Goal: Use online tool/utility: Use online tool/utility

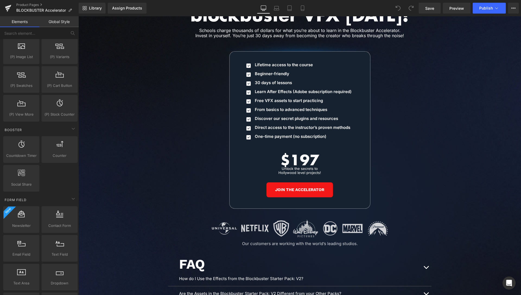
scroll to position [564, 0]
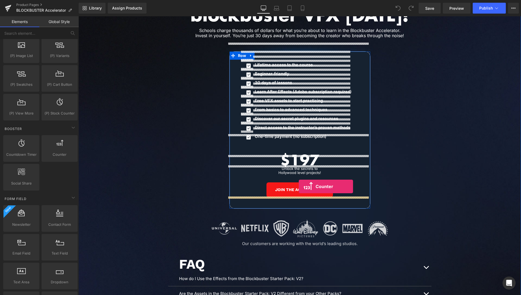
drag, startPoint x: 138, startPoint y: 168, endPoint x: 299, endPoint y: 187, distance: 162.1
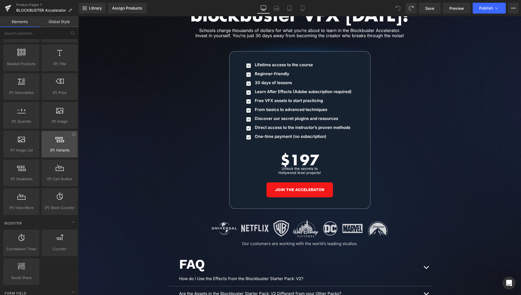
scroll to position [469, 0]
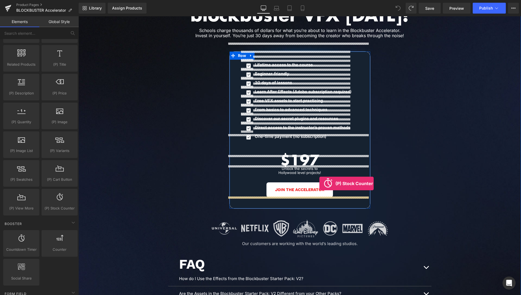
drag, startPoint x: 154, startPoint y: 221, endPoint x: 320, endPoint y: 184, distance: 169.8
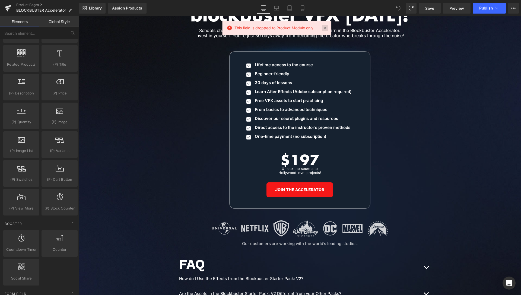
click at [328, 28] on link at bounding box center [325, 28] width 6 height 6
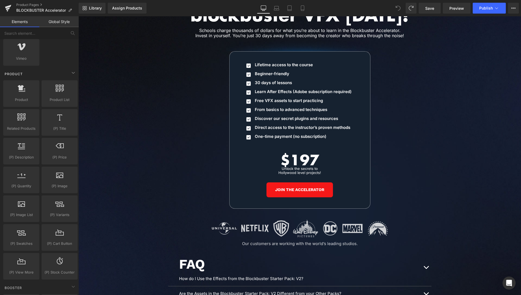
scroll to position [415, 0]
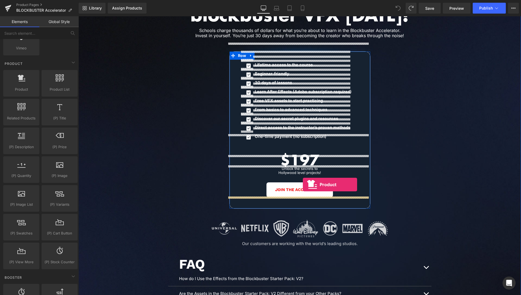
drag, startPoint x: 100, startPoint y: 106, endPoint x: 303, endPoint y: 185, distance: 217.9
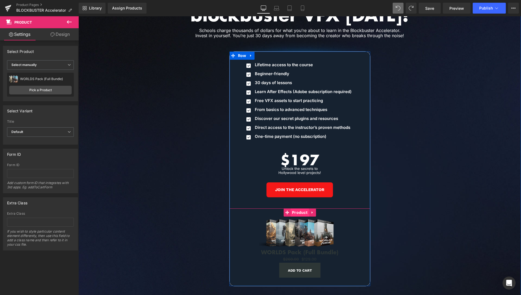
click at [300, 209] on span "Product" at bounding box center [300, 213] width 18 height 8
click at [313, 232] on icon at bounding box center [313, 233] width 1 height 2
click at [316, 231] on icon at bounding box center [318, 233] width 4 height 4
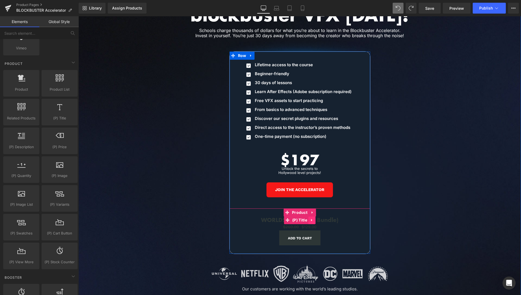
click at [312, 216] on link at bounding box center [312, 220] width 7 height 8
click at [314, 218] on icon at bounding box center [316, 220] width 4 height 4
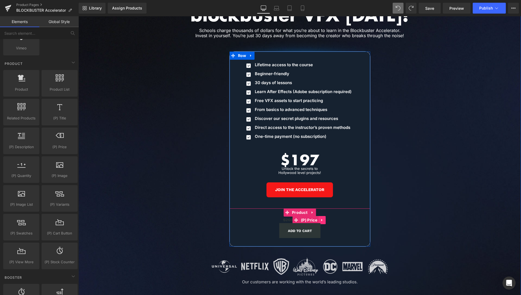
click at [323, 216] on link at bounding box center [322, 220] width 7 height 8
click at [324, 218] on icon at bounding box center [326, 220] width 4 height 4
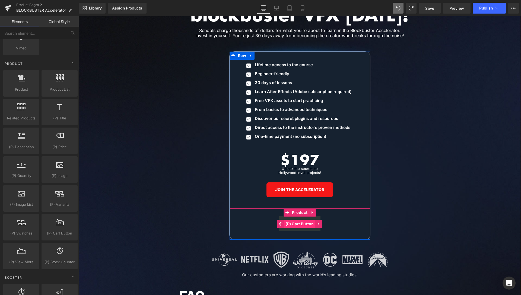
click at [297, 220] on span "(P) Cart Button" at bounding box center [299, 224] width 31 height 8
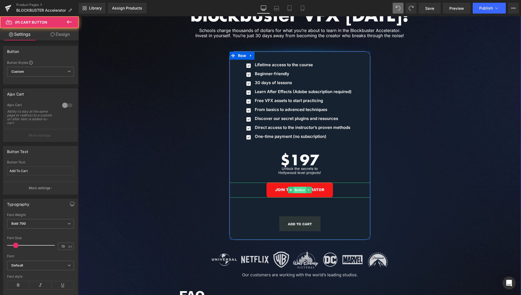
click at [303, 187] on span "Button" at bounding box center [300, 190] width 12 height 7
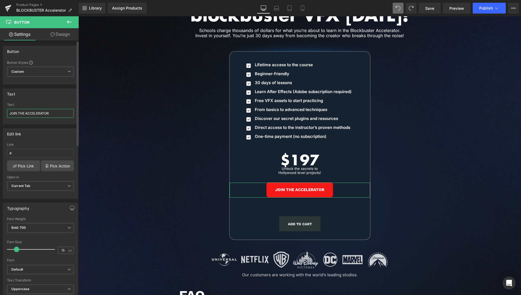
drag, startPoint x: 56, startPoint y: 113, endPoint x: 0, endPoint y: 112, distance: 56.0
click at [7, 112] on input "JOIN THE ACCELERATOR" at bounding box center [40, 113] width 67 height 9
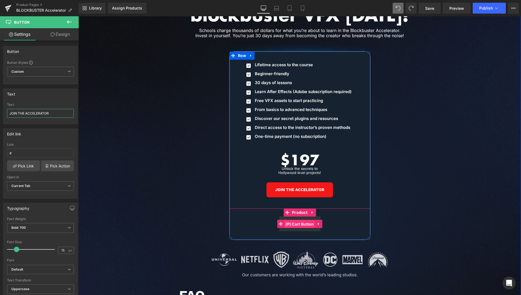
click at [300, 220] on span "(P) Cart Button" at bounding box center [299, 224] width 31 height 8
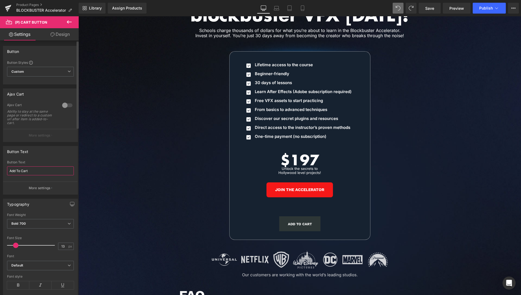
click at [7, 169] on input "Add To Cart" at bounding box center [40, 170] width 67 height 9
paste input "JOIN THE ACCELERATOR"
type input "JOIN THE ACCELERATOR"
click at [296, 187] on span "Button" at bounding box center [300, 190] width 12 height 7
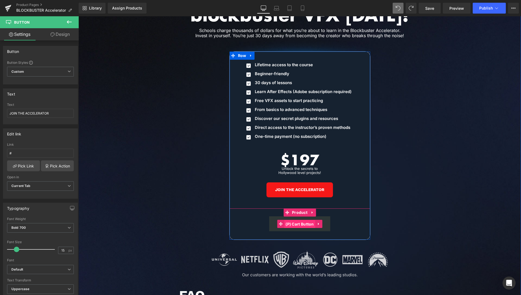
click at [299, 220] on span "(P) Cart Button" at bounding box center [299, 224] width 31 height 8
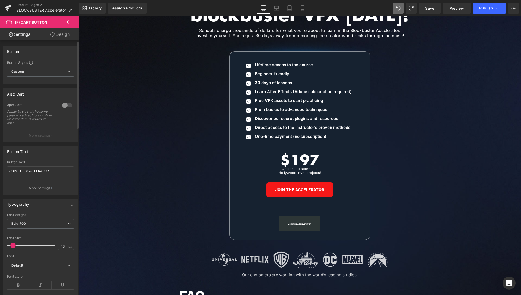
click at [13, 247] on div at bounding box center [32, 245] width 45 height 11
drag, startPoint x: 18, startPoint y: 247, endPoint x: 15, endPoint y: 246, distance: 3.0
click at [15, 246] on div at bounding box center [32, 245] width 45 height 11
click at [16, 246] on span at bounding box center [16, 245] width 5 height 5
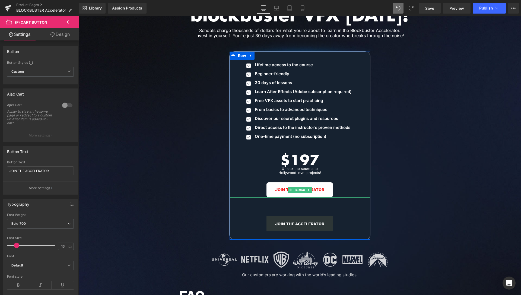
click at [300, 187] on span "Button" at bounding box center [300, 190] width 12 height 7
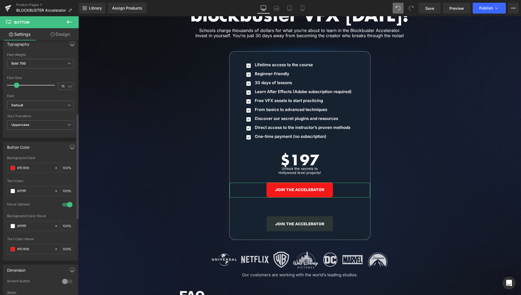
scroll to position [194, 0]
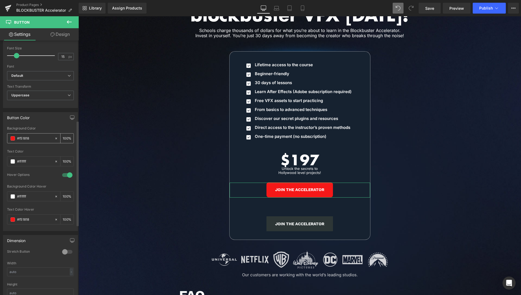
click at [43, 140] on input "#f51818" at bounding box center [34, 139] width 35 height 6
drag, startPoint x: 33, startPoint y: 141, endPoint x: 0, endPoint y: 141, distance: 32.9
click at [17, 141] on input "#f51818" at bounding box center [34, 139] width 35 height 6
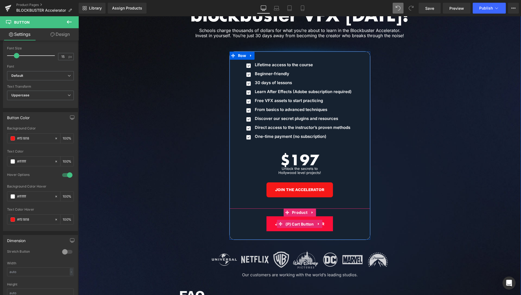
click at [298, 220] on span "(P) Cart Button" at bounding box center [299, 224] width 31 height 8
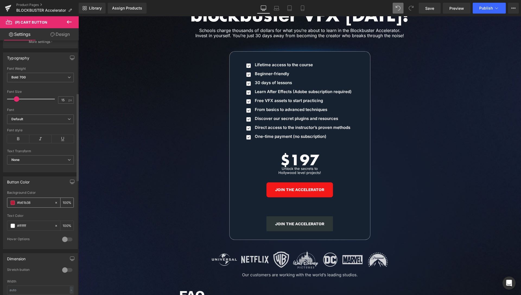
scroll to position [166, 0]
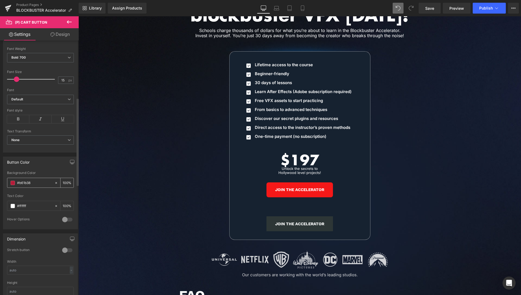
click at [54, 182] on icon at bounding box center [56, 183] width 4 height 4
drag, startPoint x: 37, startPoint y: 184, endPoint x: 0, endPoint y: 185, distance: 37.0
click at [17, 185] on input "#b61b38" at bounding box center [34, 183] width 35 height 6
paste input "#f51818"
type input "#f51818"
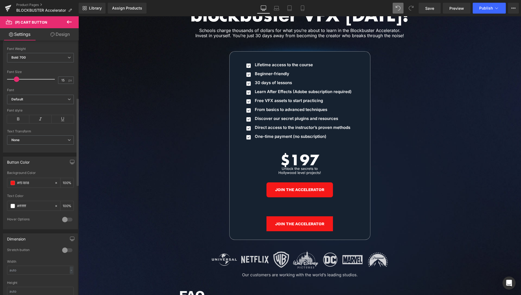
click at [62, 219] on div at bounding box center [67, 219] width 13 height 9
click at [26, 265] on input "text" at bounding box center [34, 264] width 35 height 6
paste input "#f51818"
type input "#f51818"
drag, startPoint x: 33, startPoint y: 205, endPoint x: 4, endPoint y: 206, distance: 29.6
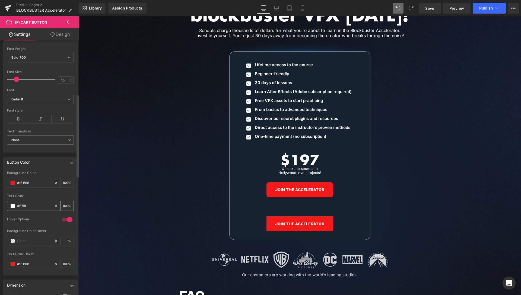
click at [17, 206] on input "#ffffff" at bounding box center [34, 206] width 35 height 6
click at [22, 242] on input "text" at bounding box center [34, 241] width 35 height 6
paste input "#ffffff"
type input "#ffffff"
click at [9, 228] on div "Hover Options" at bounding box center [40, 223] width 67 height 12
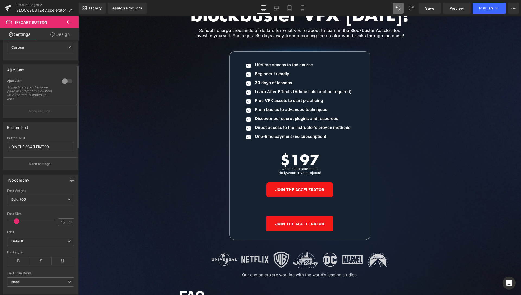
scroll to position [0, 0]
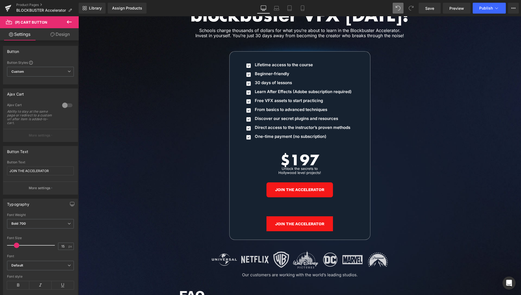
click at [62, 39] on link "Design" at bounding box center [59, 34] width 39 height 12
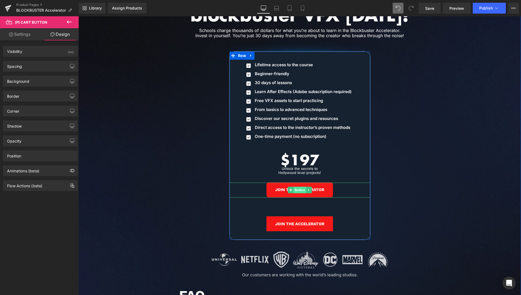
click at [296, 187] on span "Button" at bounding box center [300, 190] width 12 height 7
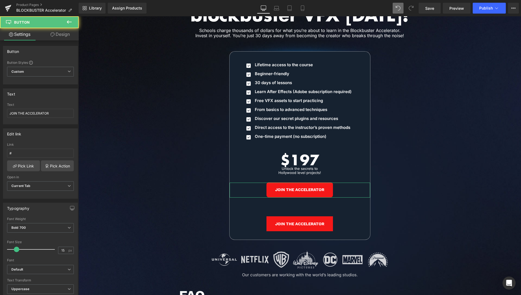
click at [63, 34] on link "Design" at bounding box center [59, 34] width 39 height 12
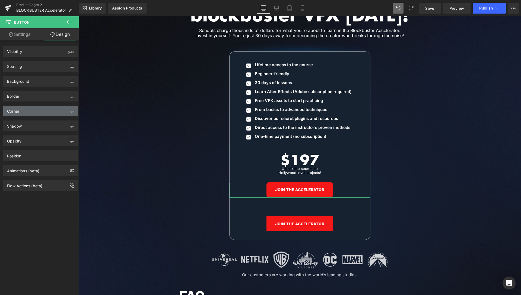
click at [27, 107] on div "Corner" at bounding box center [40, 111] width 74 height 10
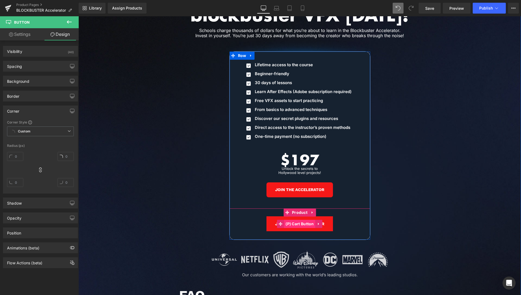
click at [295, 220] on span "(P) Cart Button" at bounding box center [299, 224] width 31 height 8
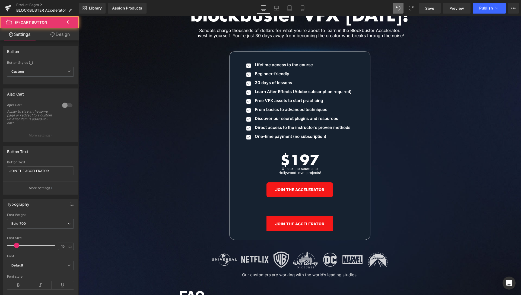
click at [58, 34] on link "Design" at bounding box center [59, 34] width 39 height 12
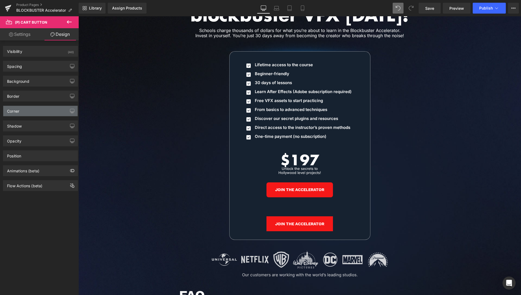
click at [32, 115] on div "Corner" at bounding box center [40, 111] width 74 height 10
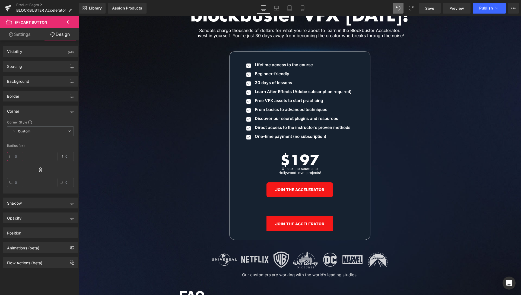
click at [17, 158] on input "text" at bounding box center [15, 156] width 16 height 9
type input "8"
click at [299, 209] on span "Product" at bounding box center [300, 213] width 18 height 8
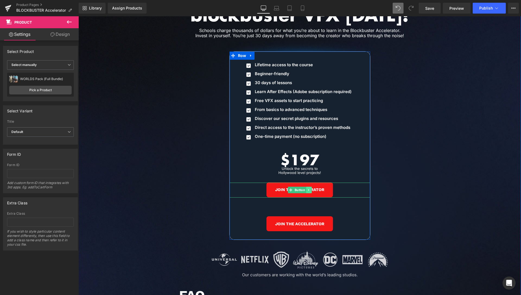
click at [308, 188] on icon at bounding box center [308, 189] width 3 height 3
click at [310, 189] on icon at bounding box center [311, 190] width 3 height 3
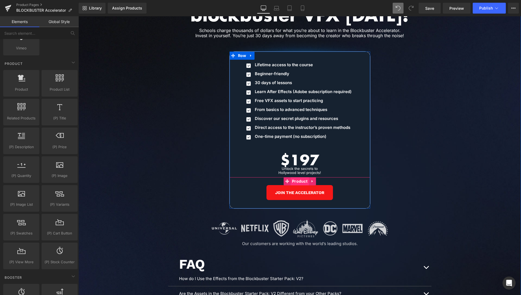
click at [297, 177] on span "Product" at bounding box center [300, 181] width 18 height 8
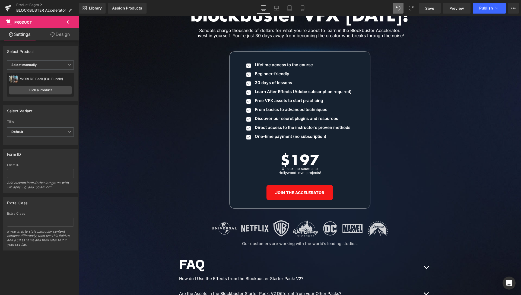
click at [69, 22] on icon at bounding box center [69, 21] width 5 height 3
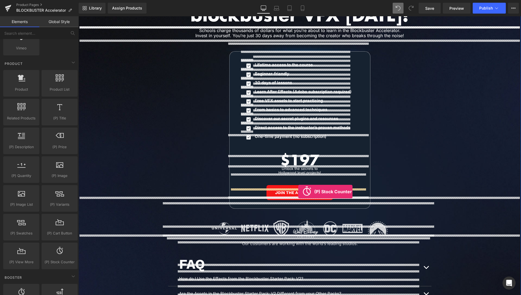
drag, startPoint x: 133, startPoint y: 270, endPoint x: 298, endPoint y: 192, distance: 183.5
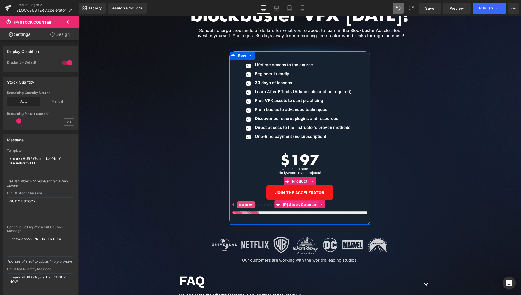
click at [294, 201] on span "(P) Stock Counter" at bounding box center [300, 205] width 37 height 8
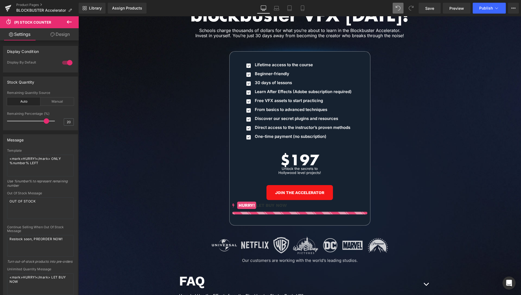
drag, startPoint x: 18, startPoint y: 120, endPoint x: 43, endPoint y: 121, distance: 25.0
click at [44, 121] on span at bounding box center [46, 120] width 5 height 5
drag, startPoint x: 43, startPoint y: 121, endPoint x: 51, endPoint y: 122, distance: 7.4
click at [52, 122] on span at bounding box center [54, 120] width 5 height 5
click at [7, 115] on div "Remaining Percentage (%)" at bounding box center [40, 114] width 67 height 4
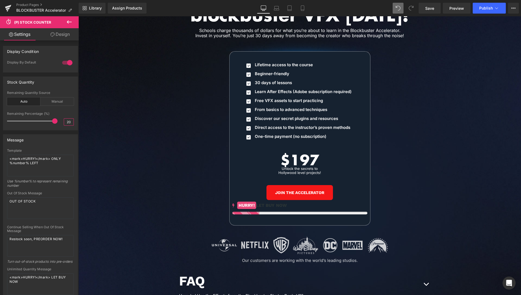
click at [64, 122] on input "20" at bounding box center [69, 122] width 10 height 7
click at [65, 123] on input "20" at bounding box center [69, 122] width 10 height 7
type input "90"
click at [49, 134] on div "Message Template <mark>HURRY!</mark> ONLY %number% LEFT Use %number% to represe…" at bounding box center [40, 217] width 75 height 167
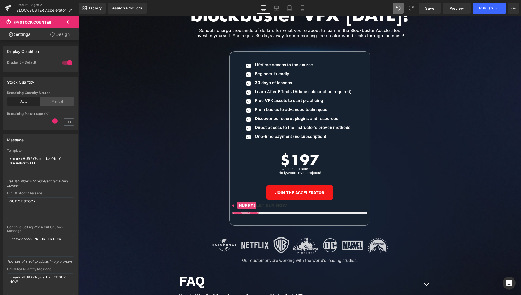
click at [56, 103] on div "Manual" at bounding box center [56, 101] width 33 height 8
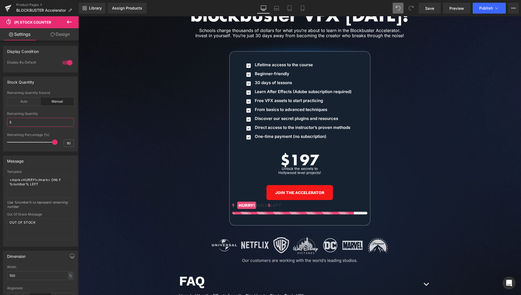
drag, startPoint x: 21, startPoint y: 122, endPoint x: 2, endPoint y: 124, distance: 18.8
click at [7, 124] on input "5" at bounding box center [40, 122] width 67 height 9
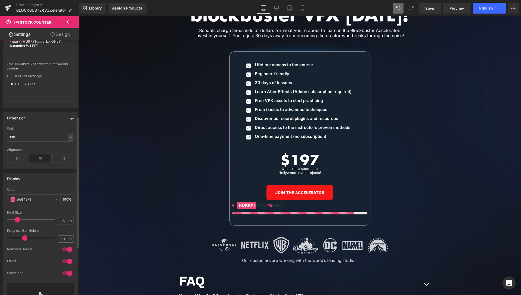
scroll to position [166, 0]
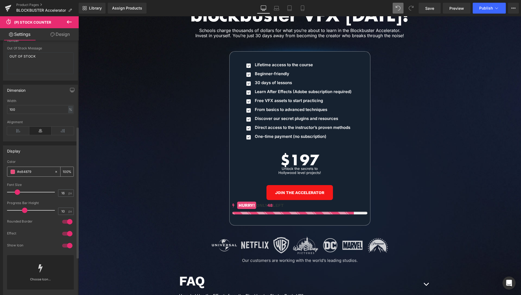
type input "48"
click at [13, 171] on span at bounding box center [13, 172] width 4 height 4
drag, startPoint x: 39, startPoint y: 172, endPoint x: 8, endPoint y: 174, distance: 30.2
click at [17, 174] on input "#e84879" at bounding box center [34, 172] width 35 height 6
paste input "ffffff"
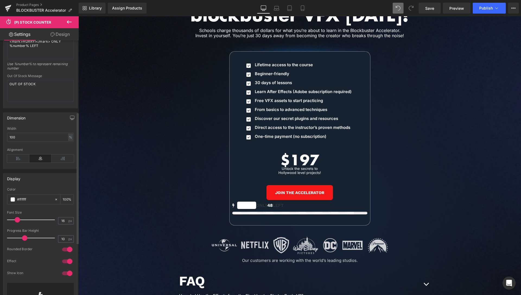
scroll to position [111, 0]
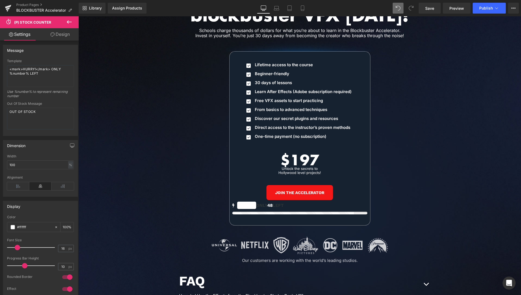
type input "#ffffff"
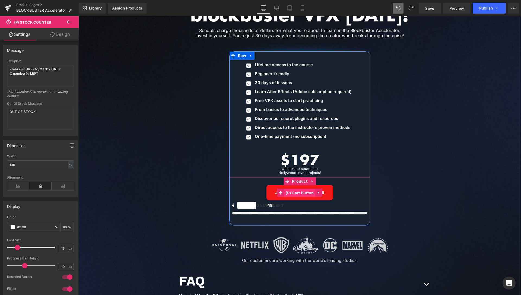
click at [296, 189] on span "(P) Cart Button" at bounding box center [299, 193] width 31 height 8
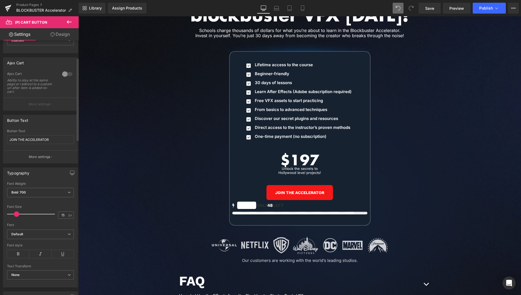
scroll to position [83, 0]
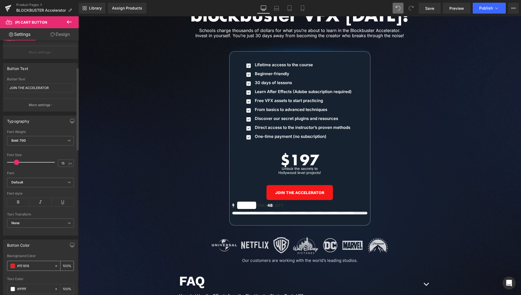
click at [38, 265] on input "#f51818" at bounding box center [34, 266] width 35 height 6
drag, startPoint x: 37, startPoint y: 265, endPoint x: 0, endPoint y: 264, distance: 37.0
click at [17, 264] on input "#f51818" at bounding box center [34, 266] width 35 height 6
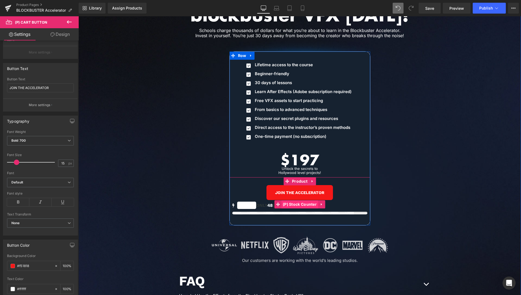
click at [295, 200] on span "(P) Stock Counter" at bounding box center [300, 204] width 37 height 8
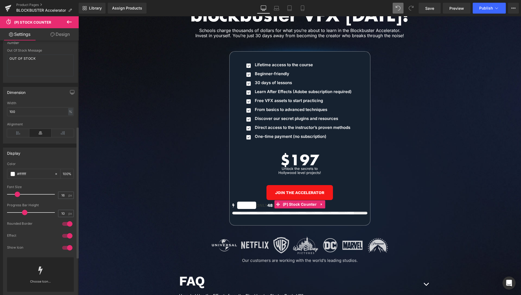
scroll to position [166, 0]
click at [35, 171] on input "#ffffff" at bounding box center [34, 172] width 35 height 6
drag, startPoint x: 37, startPoint y: 171, endPoint x: 0, endPoint y: 174, distance: 37.3
click at [17, 174] on input "#ffffff" at bounding box center [34, 172] width 35 height 6
paste input "51818"
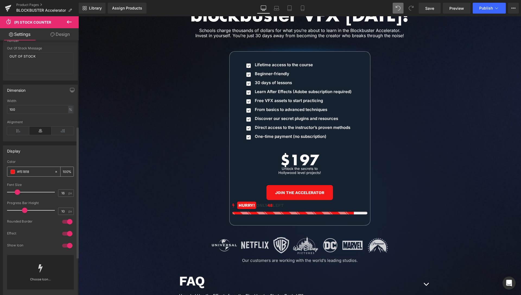
type input "#f51818"
click at [8, 168] on div "#f51818" at bounding box center [30, 172] width 47 height 10
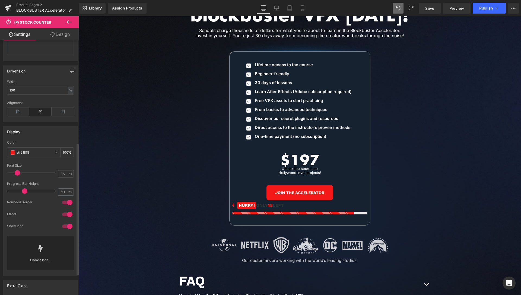
scroll to position [222, 0]
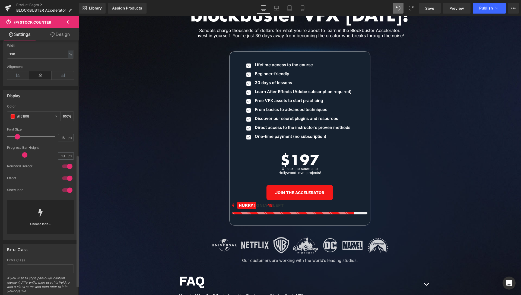
click at [64, 179] on div at bounding box center [67, 178] width 13 height 9
click at [64, 191] on div at bounding box center [67, 190] width 13 height 9
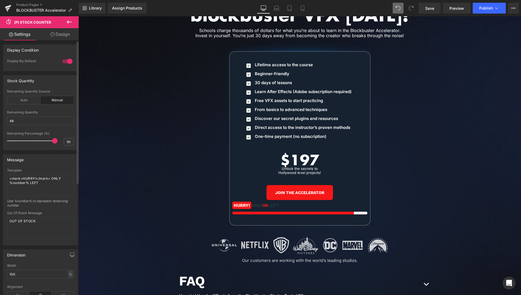
scroll to position [0, 0]
click at [24, 121] on input "48" at bounding box center [40, 122] width 67 height 9
drag, startPoint x: 24, startPoint y: 122, endPoint x: 14, endPoint y: 123, distance: 9.9
click at [14, 123] on input "48 cf" at bounding box center [40, 122] width 67 height 9
click at [14, 122] on input "48 SEATS AVAILABLE" at bounding box center [40, 122] width 67 height 9
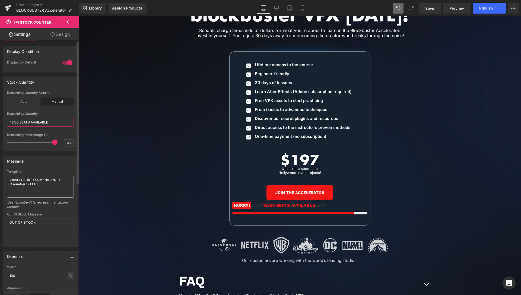
type input "48/50 SEATS AVAILABLE"
drag, startPoint x: 40, startPoint y: 186, endPoint x: 0, endPoint y: 177, distance: 41.0
click at [7, 177] on textarea "<mark>HURRY!</mark> ONLY %number% LEFT" at bounding box center [40, 187] width 67 height 22
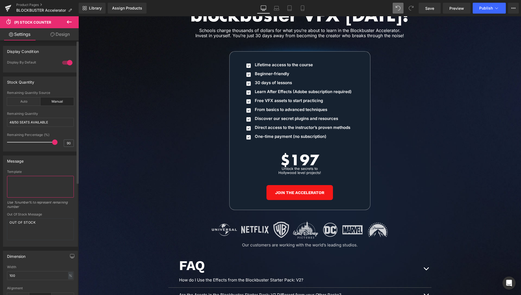
drag, startPoint x: 33, startPoint y: 183, endPoint x: 34, endPoint y: 195, distance: 12.0
click at [33, 184] on textarea at bounding box center [40, 187] width 67 height 22
click at [34, 206] on div "Use %number% to represent remaining number" at bounding box center [40, 206] width 67 height 12
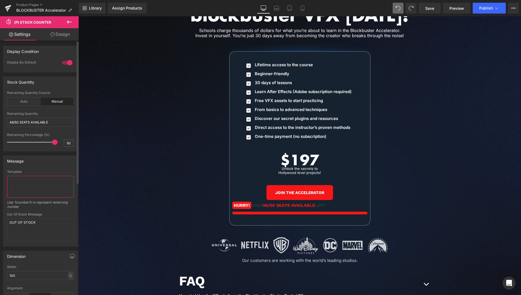
click at [37, 189] on textarea at bounding box center [40, 187] width 67 height 22
drag, startPoint x: 50, startPoint y: 179, endPoint x: 47, endPoint y: 180, distance: 3.5
click at [47, 180] on textarea at bounding box center [40, 187] width 67 height 22
drag, startPoint x: 61, startPoint y: 180, endPoint x: 10, endPoint y: 179, distance: 51.1
click at [8, 180] on textarea at bounding box center [40, 187] width 67 height 22
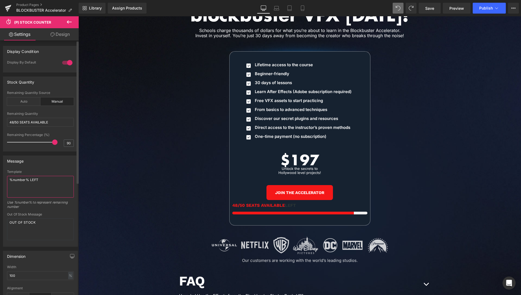
drag, startPoint x: 32, startPoint y: 179, endPoint x: 58, endPoint y: 178, distance: 25.5
click at [58, 178] on textarea "%number% LEFT" at bounding box center [40, 187] width 67 height 22
type textarea "%number%"
click at [58, 162] on div "Message" at bounding box center [40, 161] width 74 height 10
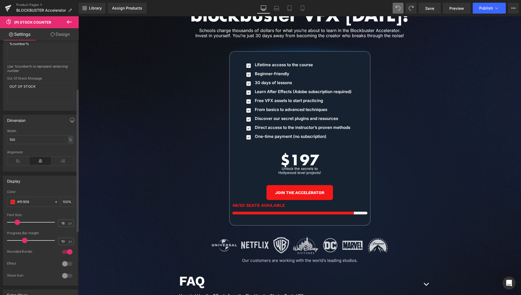
scroll to position [138, 0]
click at [17, 159] on icon at bounding box center [18, 159] width 22 height 8
click at [38, 160] on icon at bounding box center [40, 159] width 22 height 8
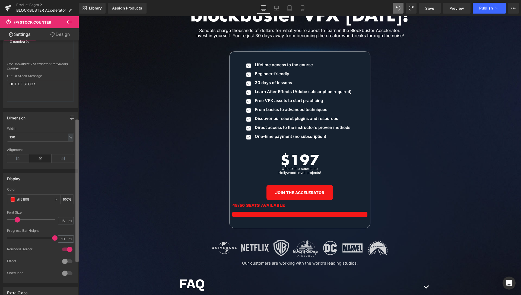
drag, startPoint x: 22, startPoint y: 238, endPoint x: 78, endPoint y: 230, distance: 56.0
click at [78, 230] on div "Display Condition 1 Display By Default 20 Scarcity Thresold 20 Only show if inv…" at bounding box center [39, 168] width 79 height 257
click at [61, 272] on div at bounding box center [67, 273] width 13 height 9
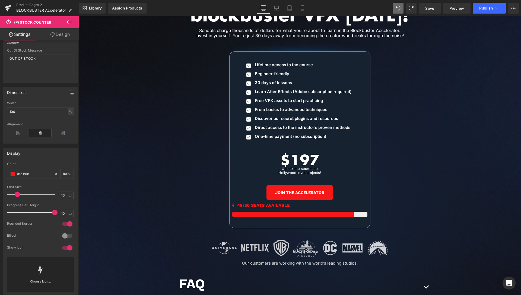
scroll to position [129, 0]
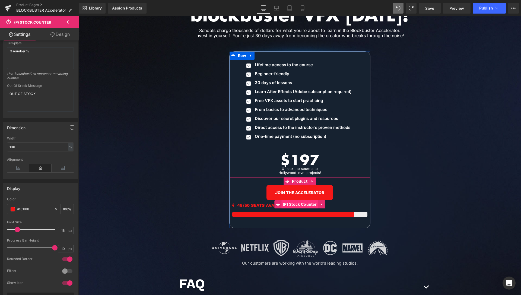
click at [294, 200] on span "(P) Stock Counter" at bounding box center [300, 204] width 37 height 8
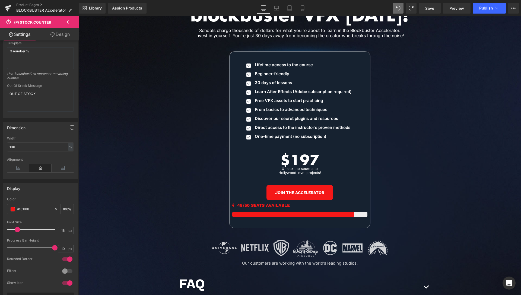
click at [60, 35] on link "Design" at bounding box center [59, 34] width 39 height 12
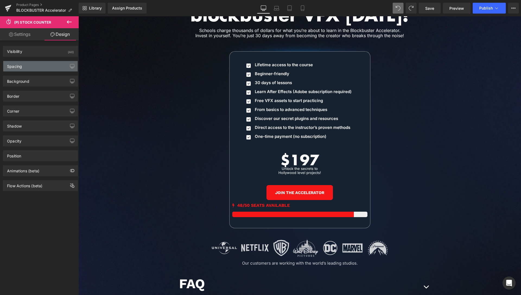
click at [30, 65] on div "Spacing" at bounding box center [40, 66] width 74 height 10
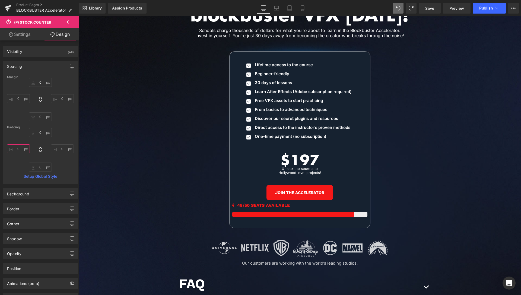
click at [16, 148] on input "text" at bounding box center [18, 148] width 23 height 9
click at [16, 149] on input "text" at bounding box center [18, 148] width 23 height 9
click at [56, 148] on input "text" at bounding box center [62, 148] width 23 height 9
click at [17, 149] on input "30" at bounding box center [18, 148] width 23 height 9
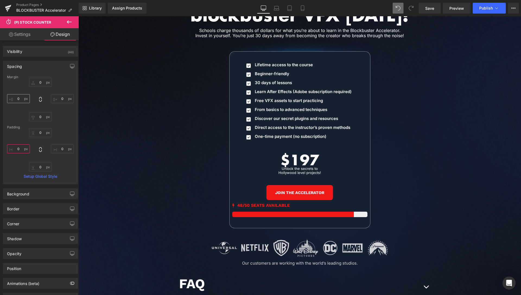
type input "0"
click at [20, 99] on input "text" at bounding box center [18, 98] width 23 height 9
click at [21, 96] on input "30" at bounding box center [18, 98] width 23 height 9
click at [22, 96] on input "30" at bounding box center [18, 98] width 23 height 9
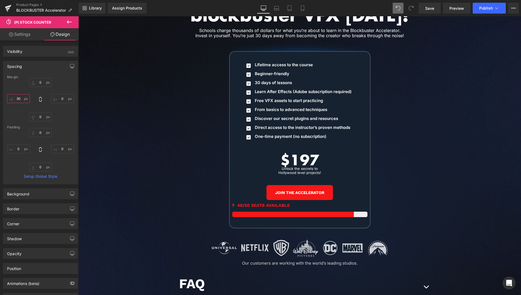
type input "0"
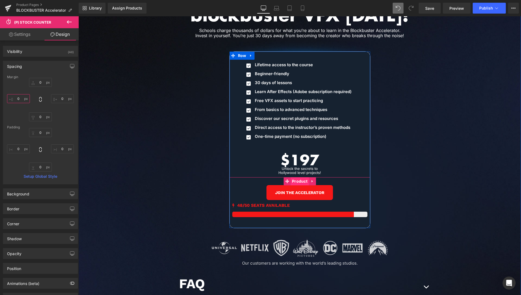
click at [295, 177] on span "Product" at bounding box center [300, 181] width 18 height 8
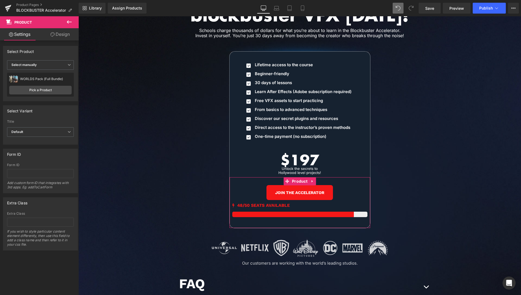
click at [52, 36] on icon at bounding box center [53, 34] width 4 height 4
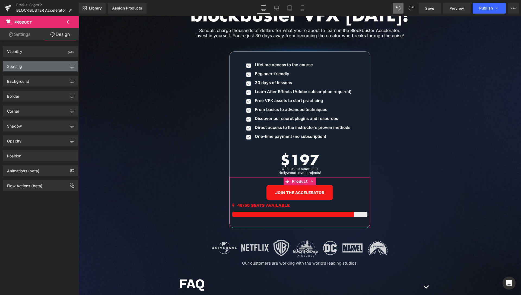
click at [30, 70] on div "Spacing" at bounding box center [40, 66] width 74 height 10
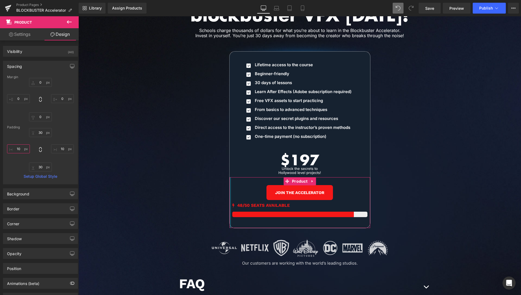
click at [18, 150] on input "10" at bounding box center [18, 148] width 23 height 9
type input "30"
click at [56, 149] on input "10" at bounding box center [62, 148] width 23 height 9
click at [57, 149] on input "10" at bounding box center [62, 148] width 23 height 9
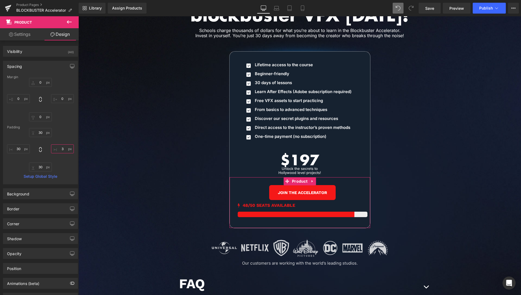
type input "30"
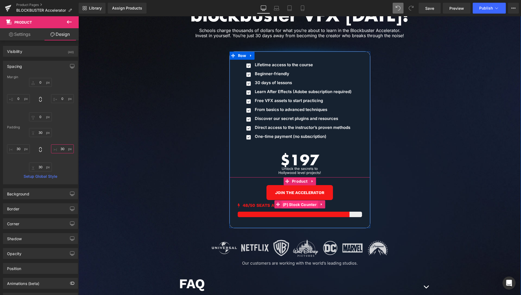
click at [294, 201] on span "(P) Stock Counter" at bounding box center [300, 205] width 37 height 8
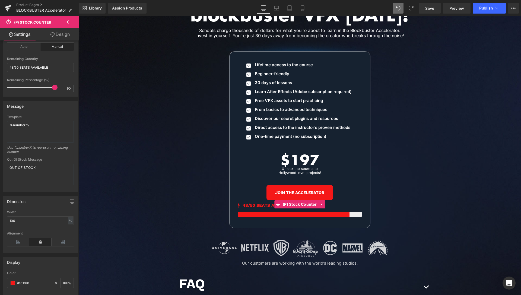
scroll to position [55, 0]
drag, startPoint x: 27, startPoint y: 222, endPoint x: 0, endPoint y: 223, distance: 27.2
click at [7, 223] on input "100" at bounding box center [40, 220] width 67 height 9
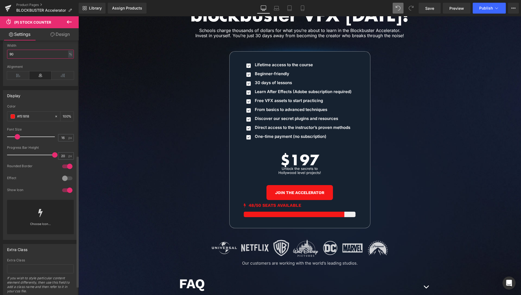
scroll to position [240, 0]
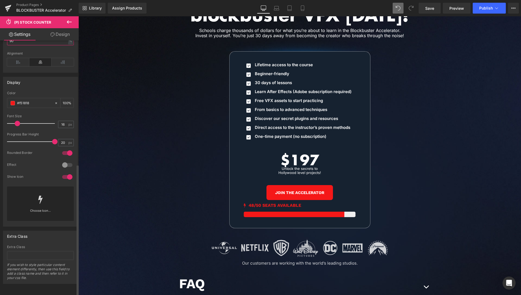
type input "90"
click at [64, 161] on div at bounding box center [67, 165] width 13 height 9
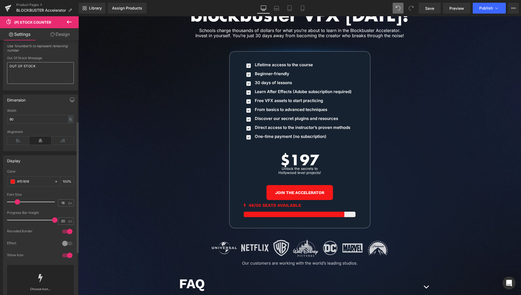
scroll to position [46, 0]
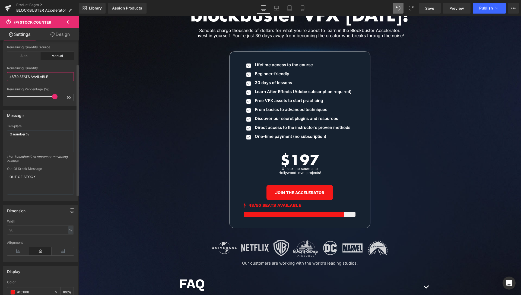
click at [12, 75] on input "48/50 SEATS AVAILABLE" at bounding box center [40, 76] width 67 height 9
type input "42/50 SEATS AVAILABLE"
click at [67, 98] on input "90" at bounding box center [69, 97] width 10 height 7
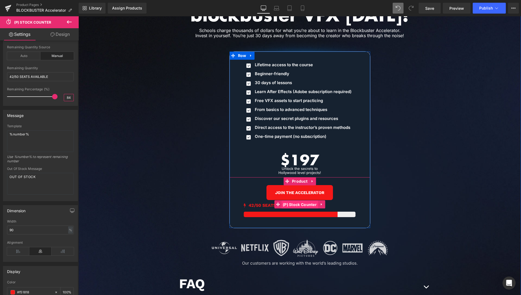
click at [294, 201] on span "(P) Stock Counter" at bounding box center [300, 205] width 37 height 8
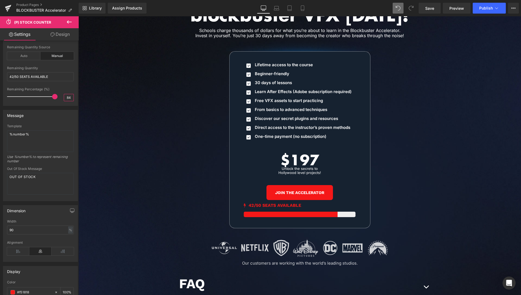
type input "84"
click at [59, 32] on link "Design" at bounding box center [59, 34] width 39 height 12
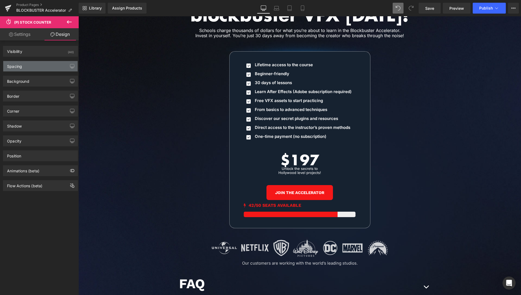
click at [31, 68] on div "Spacing" at bounding box center [40, 66] width 74 height 10
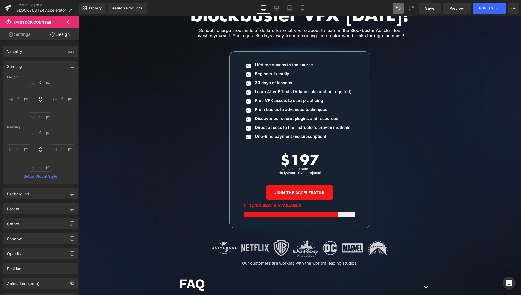
click at [39, 83] on input "text" at bounding box center [40, 82] width 23 height 9
click at [37, 83] on input "20" at bounding box center [40, 82] width 23 height 9
type input "0"
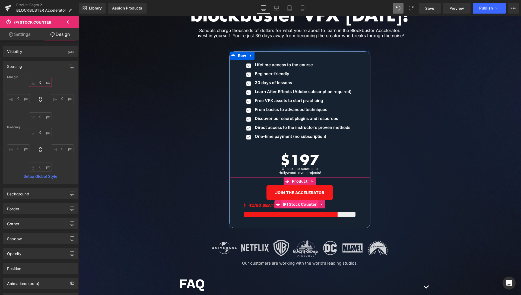
click at [298, 200] on span "(P) Stock Counter" at bounding box center [300, 204] width 37 height 8
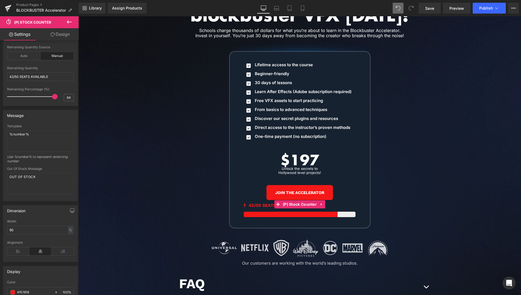
click at [59, 35] on link "Design" at bounding box center [59, 34] width 39 height 12
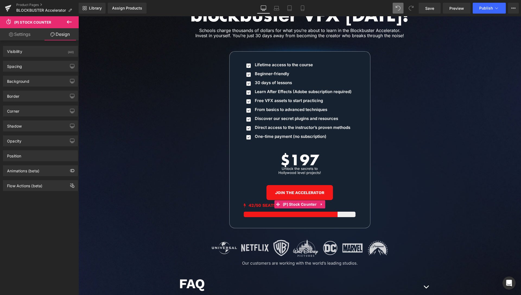
click at [37, 71] on div "Spacing [GEOGRAPHIC_DATA] 0 0 0 0 [GEOGRAPHIC_DATA] 5 0 0 0 Setup Global Style" at bounding box center [40, 66] width 75 height 11
click at [36, 69] on div "Spacing" at bounding box center [40, 66] width 74 height 10
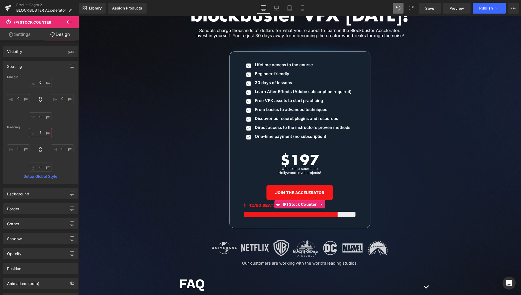
click at [39, 132] on input "5" at bounding box center [40, 132] width 23 height 9
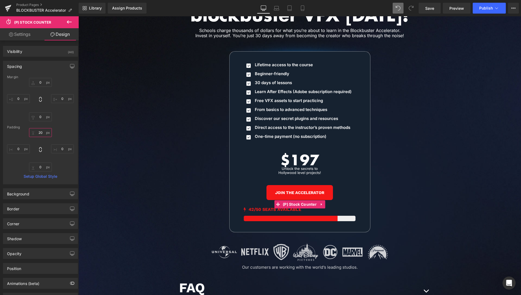
click at [39, 133] on input "20" at bounding box center [40, 132] width 23 height 9
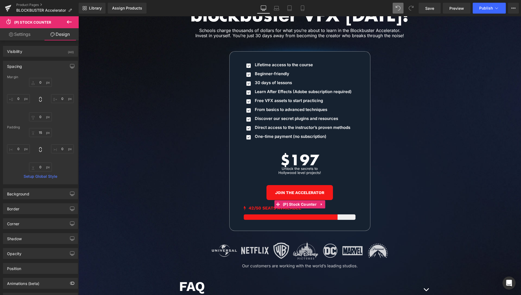
click at [15, 33] on link "Settings" at bounding box center [19, 34] width 39 height 12
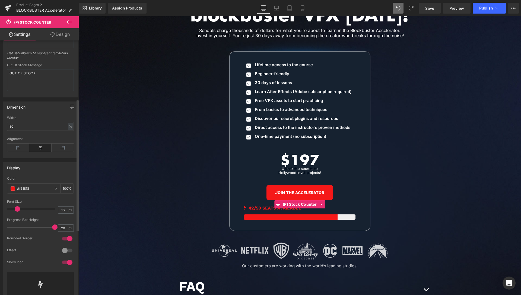
scroll to position [166, 0]
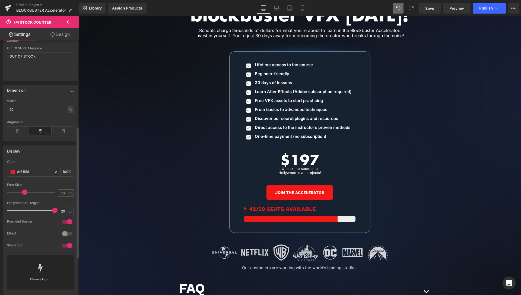
drag, startPoint x: 17, startPoint y: 193, endPoint x: 21, endPoint y: 193, distance: 4.9
click at [22, 193] on span at bounding box center [24, 192] width 5 height 5
click at [62, 34] on link "Design" at bounding box center [59, 34] width 39 height 12
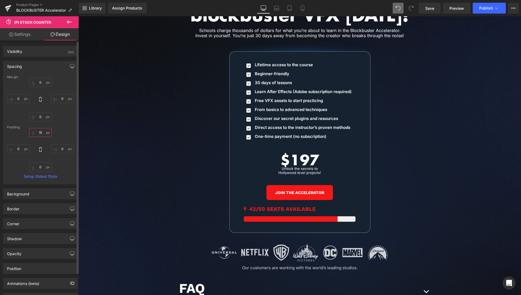
click at [41, 134] on input "15" at bounding box center [40, 132] width 23 height 9
click at [39, 168] on input "0" at bounding box center [40, 167] width 23 height 9
click at [40, 133] on input "20" at bounding box center [40, 132] width 23 height 9
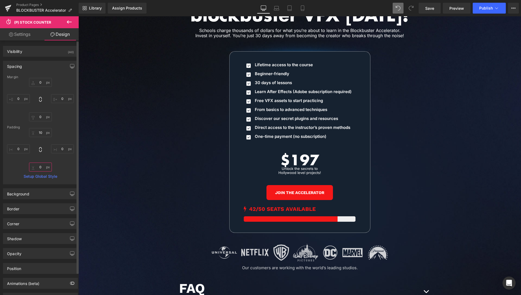
click at [38, 169] on input "0" at bounding box center [40, 167] width 23 height 9
click at [38, 132] on input "10" at bounding box center [40, 132] width 23 height 9
type input "20"
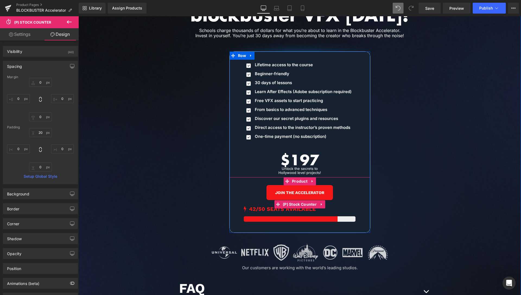
click at [293, 206] on span "42/50 SEATS AVAILABLE" at bounding box center [282, 209] width 67 height 7
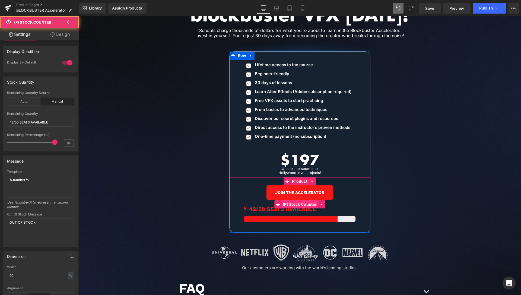
scroll to position [127, 0]
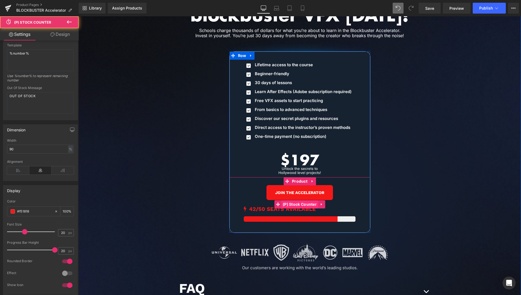
click at [296, 200] on span "(P) Stock Counter" at bounding box center [300, 204] width 37 height 8
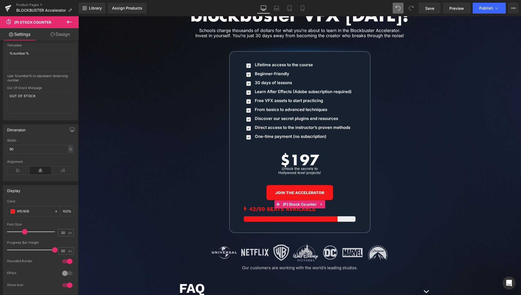
click at [62, 36] on link "Design" at bounding box center [59, 34] width 39 height 12
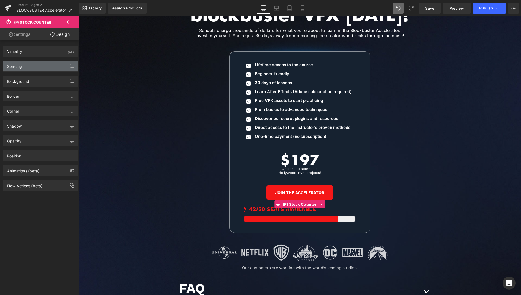
click at [33, 68] on div "Spacing" at bounding box center [40, 66] width 74 height 10
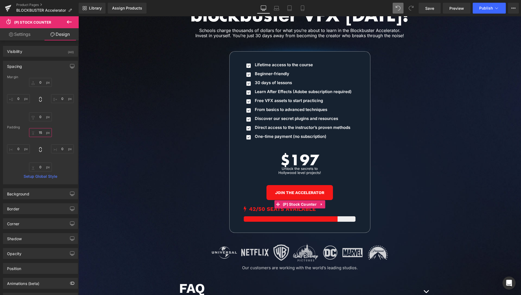
click at [40, 133] on input "15" at bounding box center [40, 132] width 23 height 9
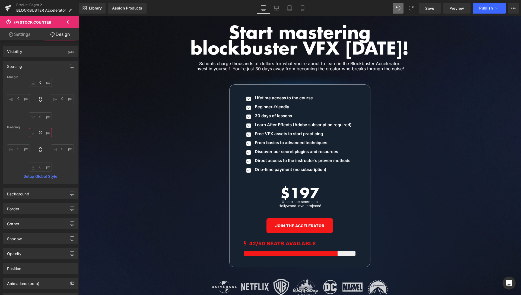
scroll to position [2538, 0]
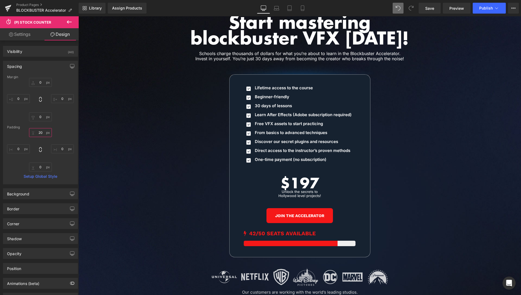
type input "20"
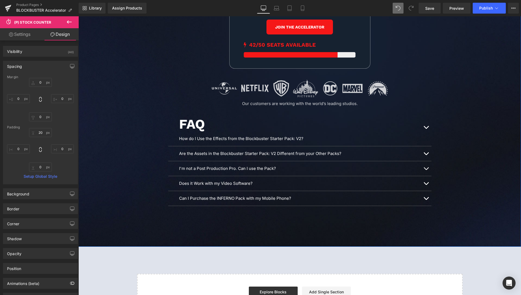
scroll to position [2732, 0]
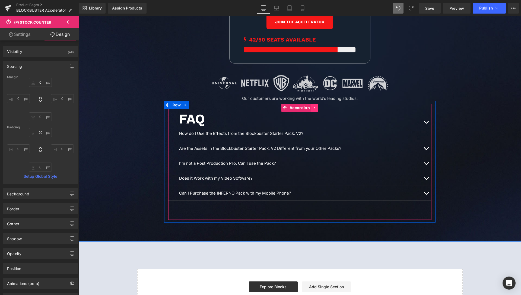
click at [313, 106] on icon at bounding box center [315, 108] width 4 height 4
click at [310, 106] on icon at bounding box center [312, 108] width 4 height 4
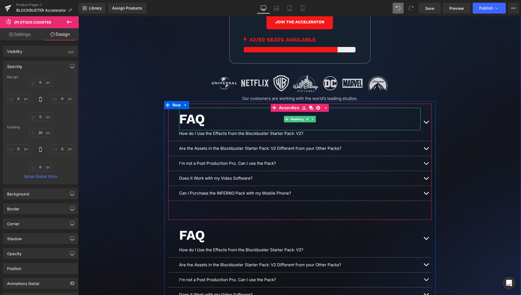
click at [197, 108] on div "FAQ" at bounding box center [300, 119] width 242 height 23
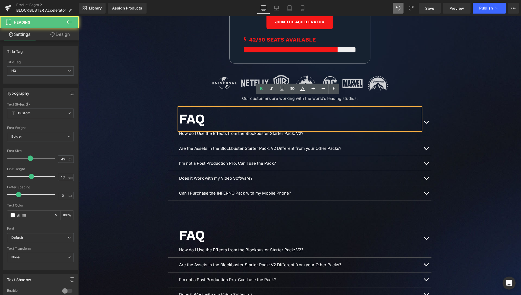
click at [193, 108] on div "FAQ" at bounding box center [300, 119] width 242 height 23
paste div
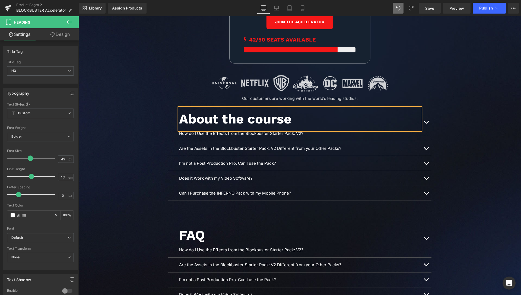
click at [471, 97] on div "Image Image Start mastering blockbuster VFX [DATE]! Heading Schools charge thou…" at bounding box center [299, 27] width 443 height 623
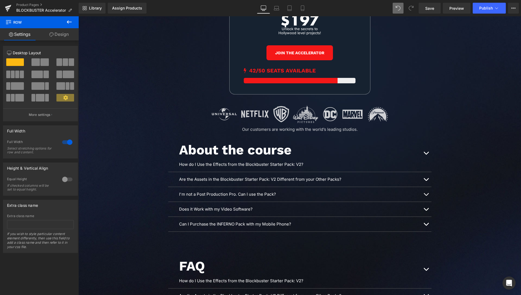
scroll to position [2704, 0]
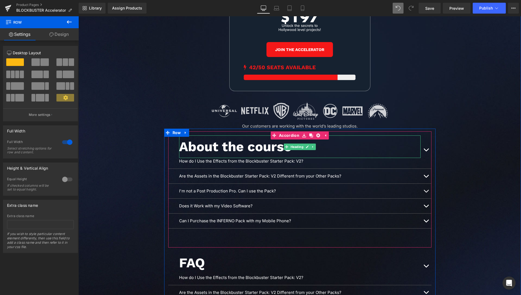
click at [181, 136] on div "About the course" at bounding box center [300, 147] width 242 height 23
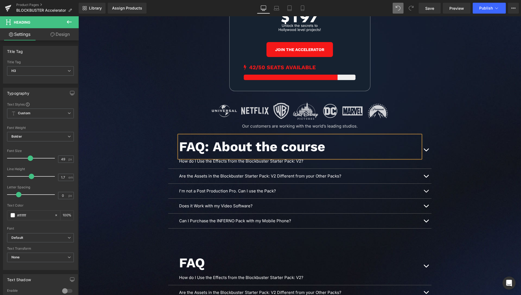
click at [482, 99] on div "Image Image Start mastering blockbuster VFX [DATE]! Heading Schools charge thou…" at bounding box center [299, 55] width 443 height 623
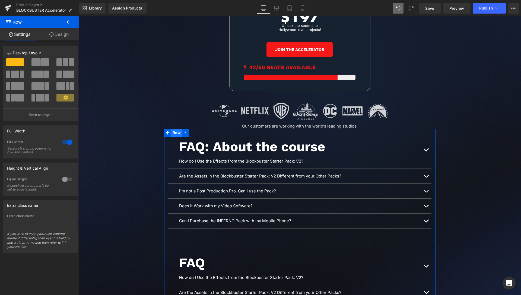
click at [178, 129] on span "Row" at bounding box center [176, 133] width 11 height 8
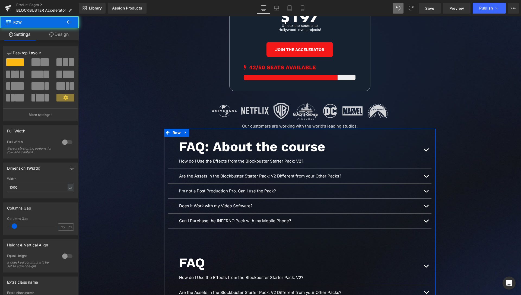
click at [58, 31] on link "Design" at bounding box center [58, 34] width 39 height 12
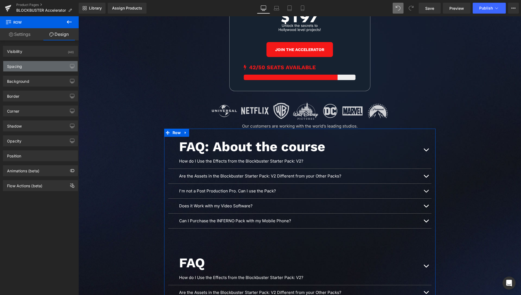
click at [35, 69] on div "Spacing" at bounding box center [40, 66] width 74 height 10
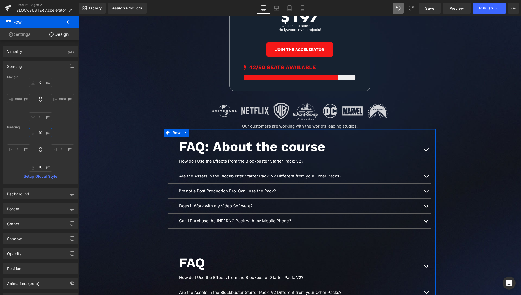
click at [41, 135] on input "10" at bounding box center [40, 132] width 23 height 9
type input "30"
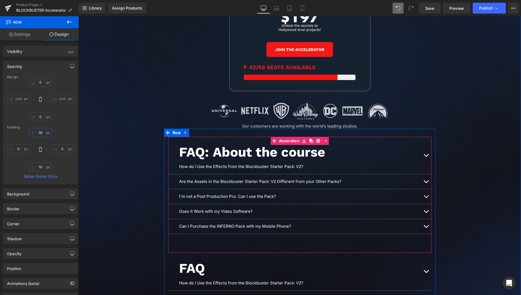
click at [288, 137] on span "Accordion" at bounding box center [289, 141] width 23 height 8
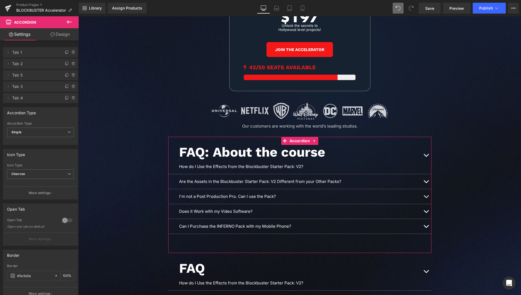
click at [64, 35] on link "Design" at bounding box center [59, 34] width 39 height 12
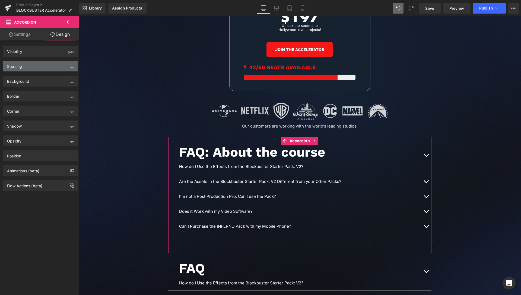
click at [37, 66] on div "Spacing" at bounding box center [40, 66] width 74 height 10
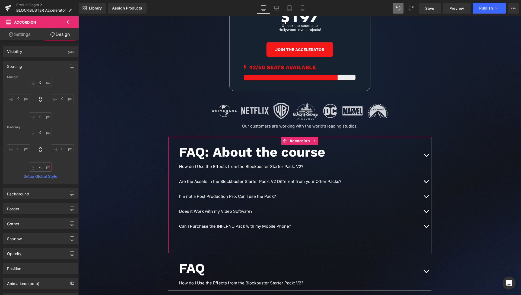
click at [39, 166] on input "70" at bounding box center [40, 167] width 23 height 9
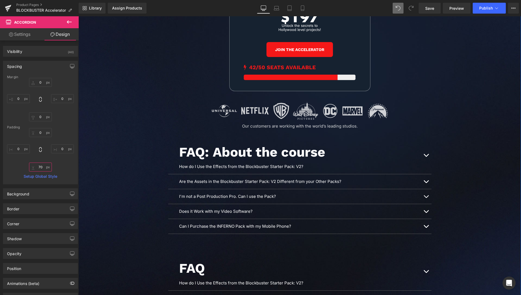
type input "0"
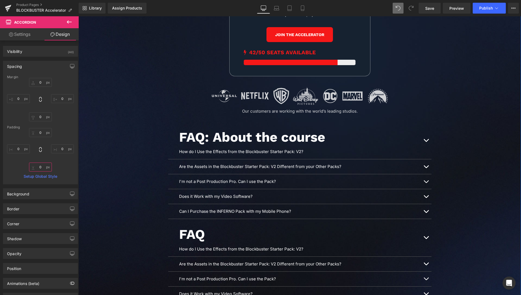
scroll to position [2732, 0]
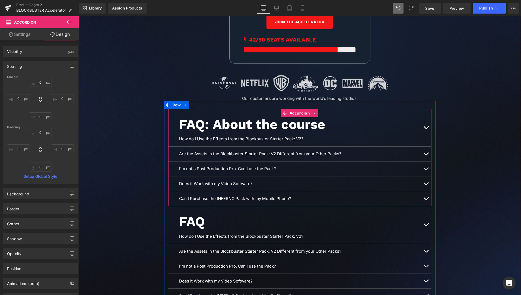
click at [424, 191] on button "button" at bounding box center [426, 198] width 11 height 15
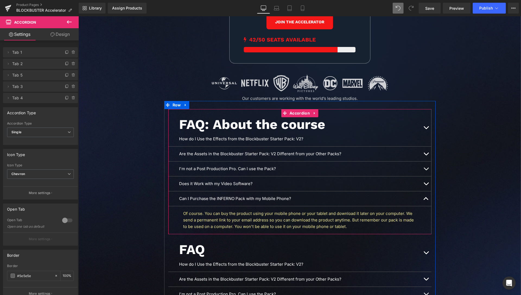
click at [424, 191] on button "button" at bounding box center [426, 198] width 11 height 15
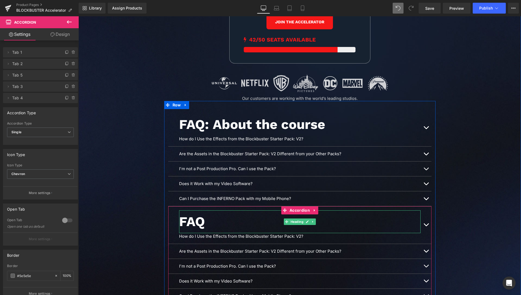
click at [201, 211] on div "FAQ" at bounding box center [300, 221] width 242 height 23
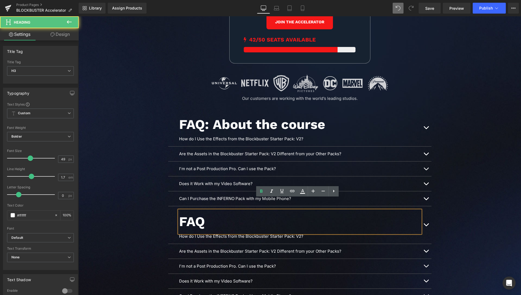
click at [203, 210] on div "FAQ" at bounding box center [300, 221] width 242 height 23
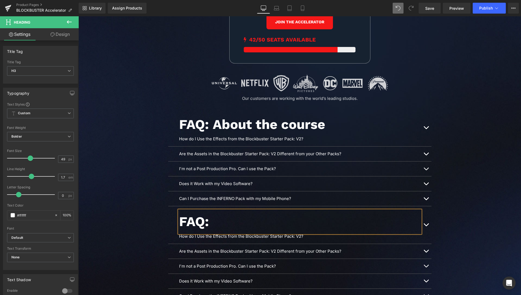
click at [220, 212] on div "FAQ:" at bounding box center [300, 221] width 242 height 23
click at [480, 154] on div "Image Image Start mastering blockbuster VFX [DATE]! Heading Schools charge thou…" at bounding box center [299, 20] width 443 height 609
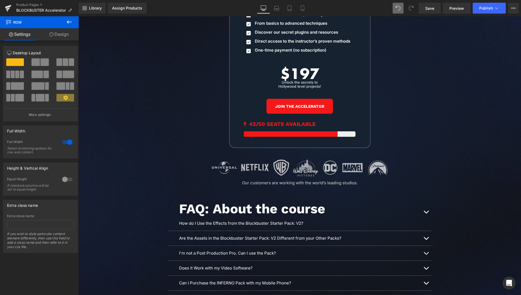
scroll to position [2649, 0]
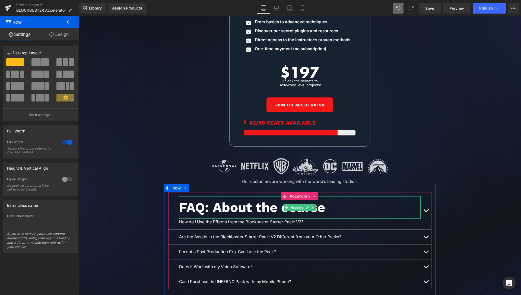
click at [292, 204] on span "Heading" at bounding box center [296, 207] width 15 height 7
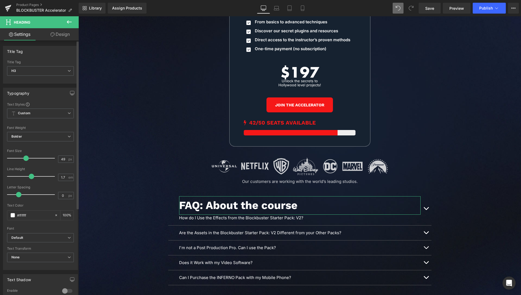
click at [26, 159] on span at bounding box center [25, 158] width 5 height 5
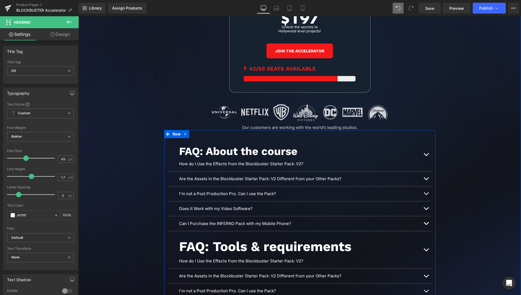
scroll to position [2704, 0]
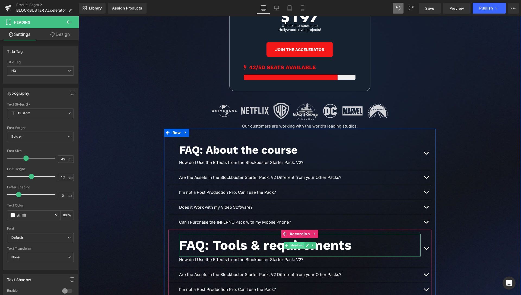
click at [294, 242] on span "Heading" at bounding box center [296, 245] width 15 height 7
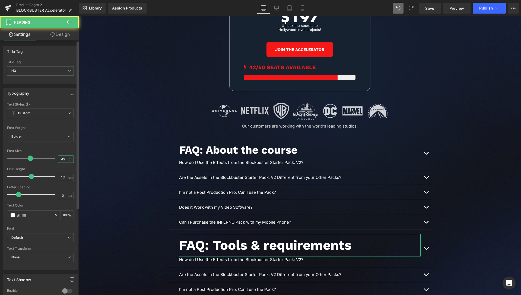
click at [61, 160] on input "49" at bounding box center [63, 159] width 10 height 7
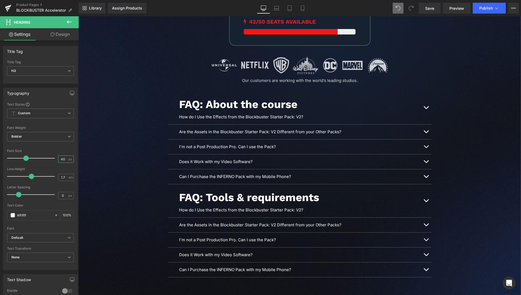
scroll to position [2760, 0]
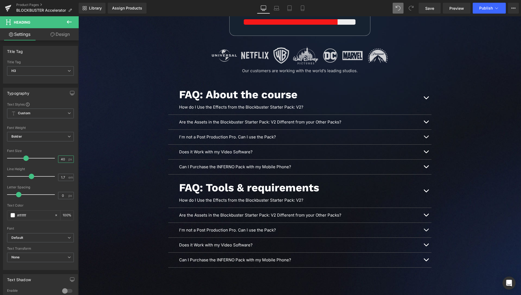
type input "40"
click at [434, 10] on span "Save" at bounding box center [430, 8] width 9 height 6
